Goal: Communication & Community: Answer question/provide support

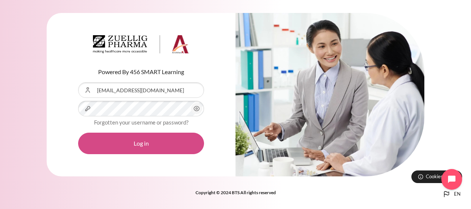
click at [149, 145] on button "Log in" at bounding box center [141, 143] width 126 height 21
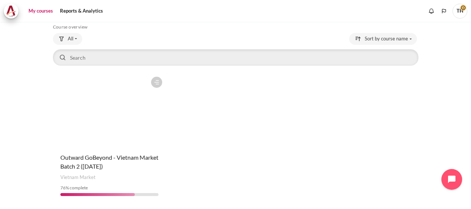
scroll to position [62, 0]
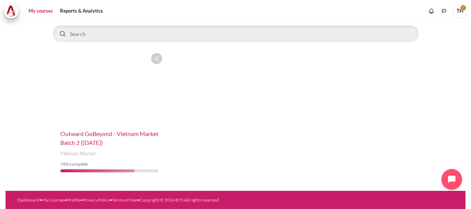
click at [115, 133] on span "Outward GoBeyond - Vietnam Market Batch 2 ([DATE])" at bounding box center [109, 138] width 98 height 16
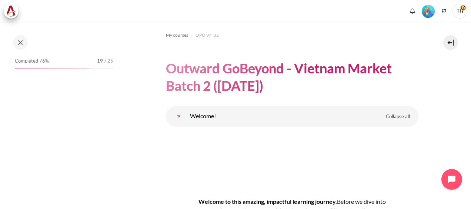
click at [429, 10] on img "Level #5" at bounding box center [428, 11] width 13 height 13
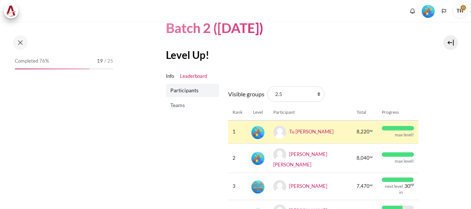
scroll to position [74, 0]
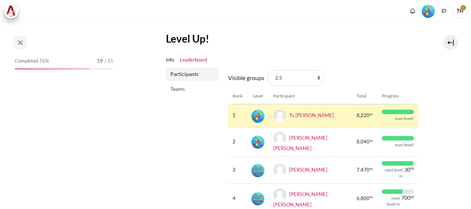
click at [182, 87] on span "Teams" at bounding box center [193, 88] width 46 height 7
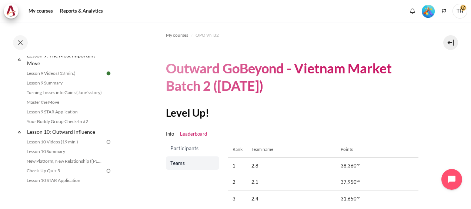
scroll to position [623, 0]
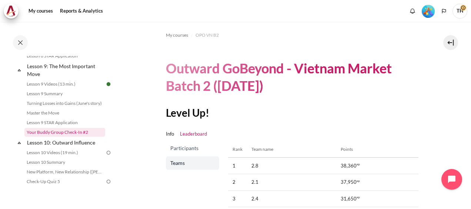
click at [73, 137] on link "Your Buddy Group Check-In #2" at bounding box center [64, 132] width 81 height 9
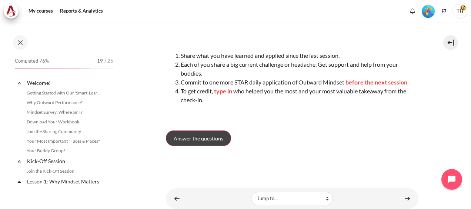
scroll to position [640, 0]
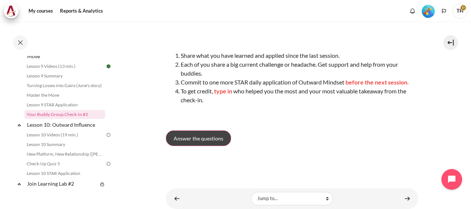
click at [190, 135] on span "Answer the questions" at bounding box center [199, 139] width 50 height 8
click at [199, 138] on span "Answer the questions" at bounding box center [199, 139] width 50 height 8
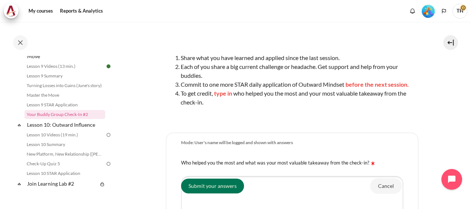
scroll to position [148, 0]
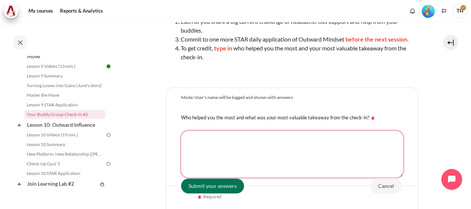
click at [273, 139] on textarea "Who helped you the most and what was your most valuable takeaway from the check…" at bounding box center [292, 154] width 222 height 47
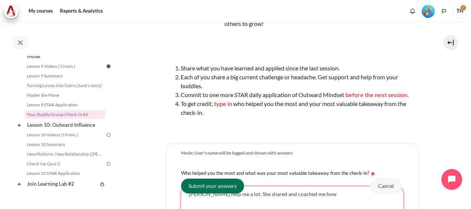
scroll to position [176, 0]
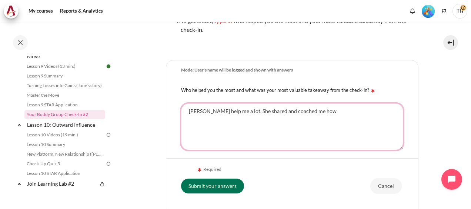
drag, startPoint x: 324, startPoint y: 110, endPoint x: 248, endPoint y: 117, distance: 75.9
click at [248, 117] on textarea "Who helped you the most and what was your most valuable takeaway from the check…" at bounding box center [292, 126] width 222 height 47
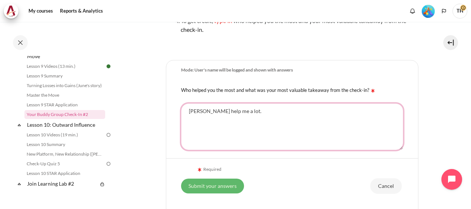
type textarea "[PERSON_NAME] help me a lot."
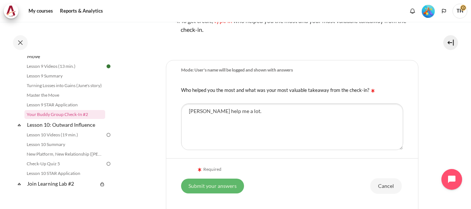
click at [211, 183] on input "Submit your answers" at bounding box center [212, 185] width 63 height 15
click at [213, 185] on input "Submit your answers" at bounding box center [212, 185] width 63 height 15
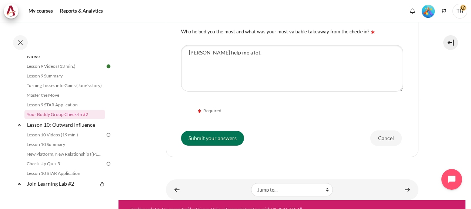
scroll to position [250, 0]
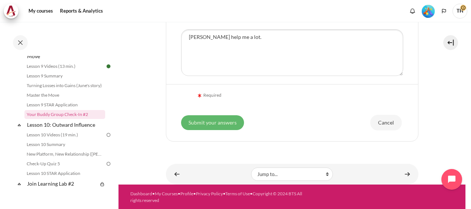
click at [198, 126] on input "Submit your answers" at bounding box center [212, 122] width 63 height 15
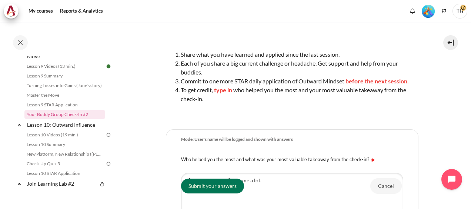
scroll to position [64, 0]
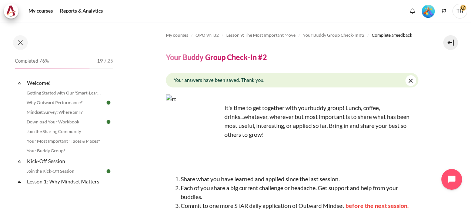
scroll to position [640, 0]
